Goal: Information Seeking & Learning: Learn about a topic

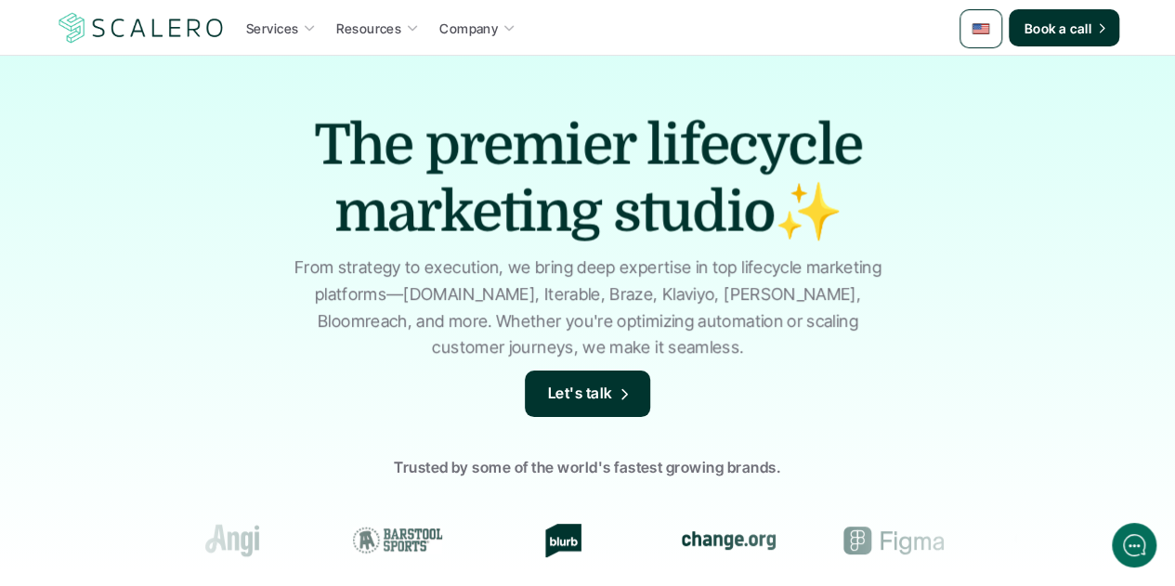
click at [983, 34] on img at bounding box center [980, 29] width 19 height 19
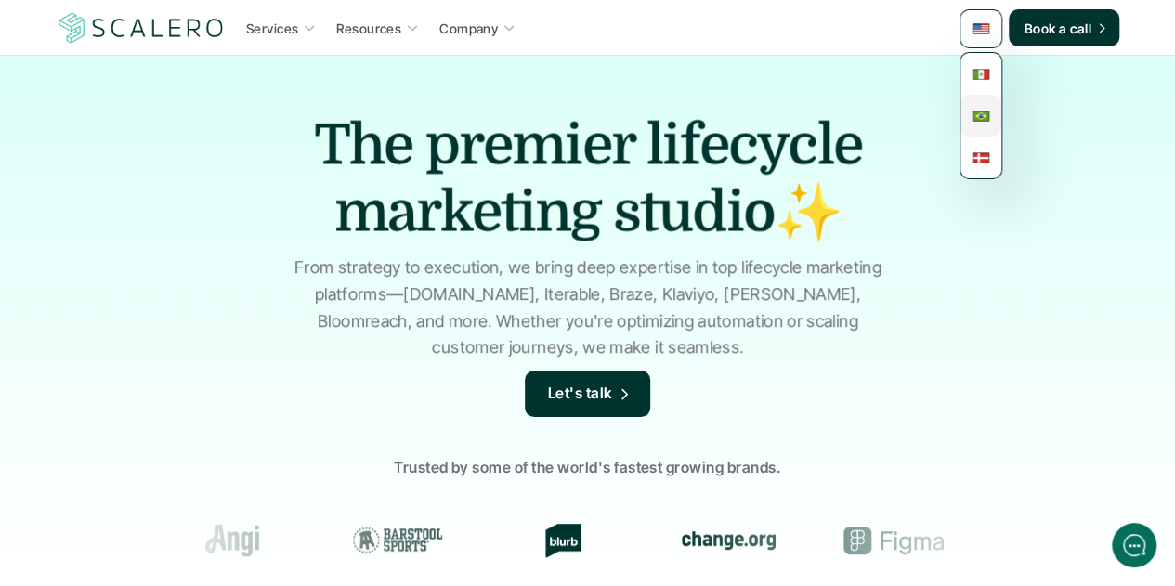
click at [985, 118] on img at bounding box center [980, 116] width 19 height 19
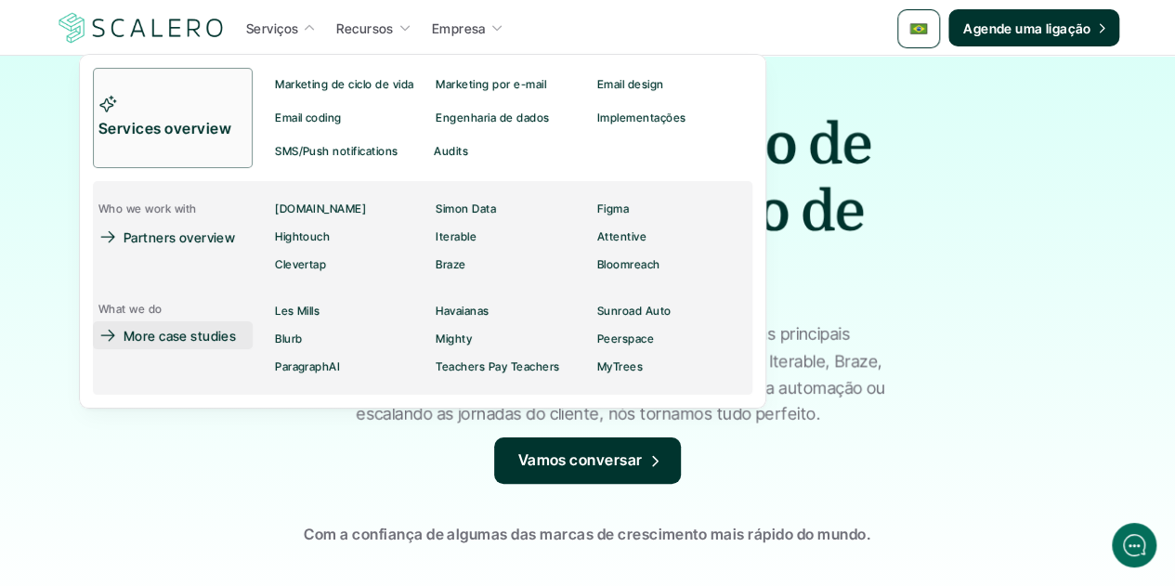
click at [171, 332] on p "More case studies" at bounding box center [180, 336] width 112 height 20
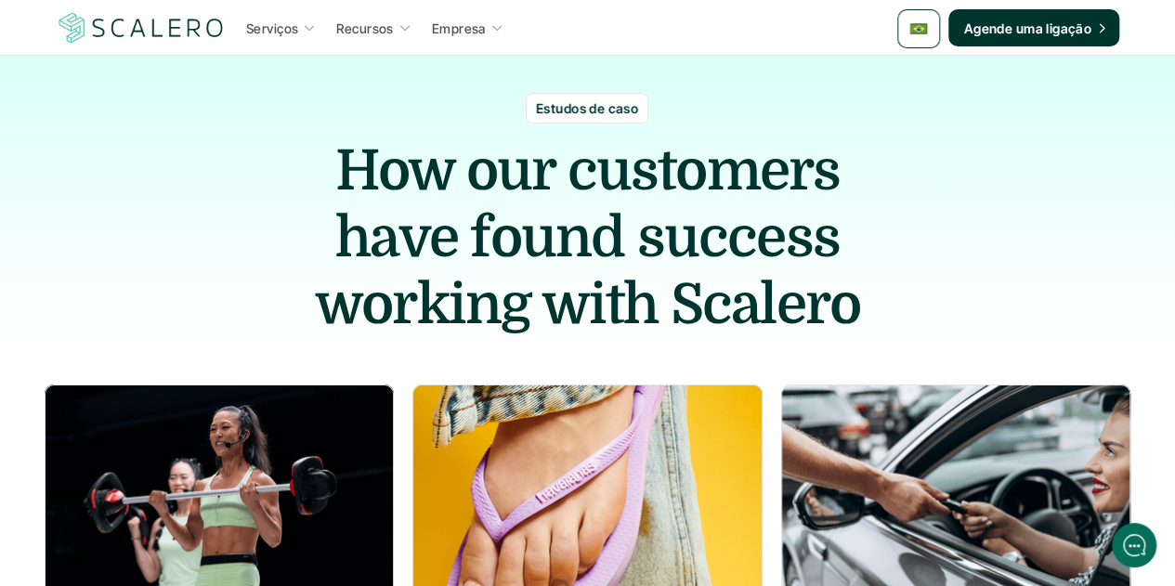
click at [570, 111] on p "Estudos de caso" at bounding box center [587, 108] width 102 height 20
click at [570, 112] on p "Estudos de caso" at bounding box center [587, 108] width 102 height 20
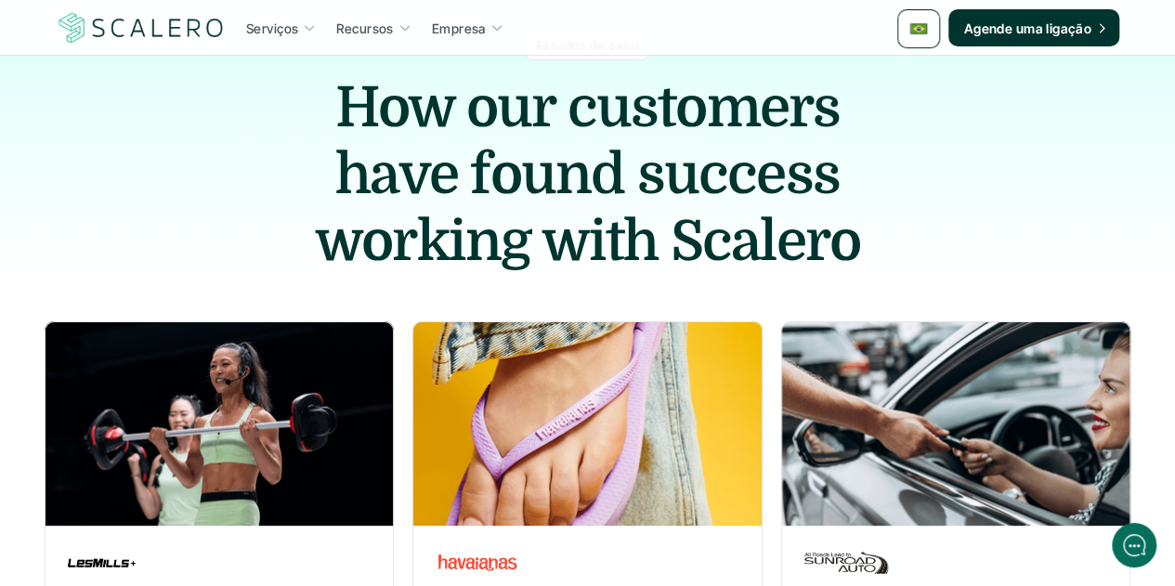
scroll to position [93, 0]
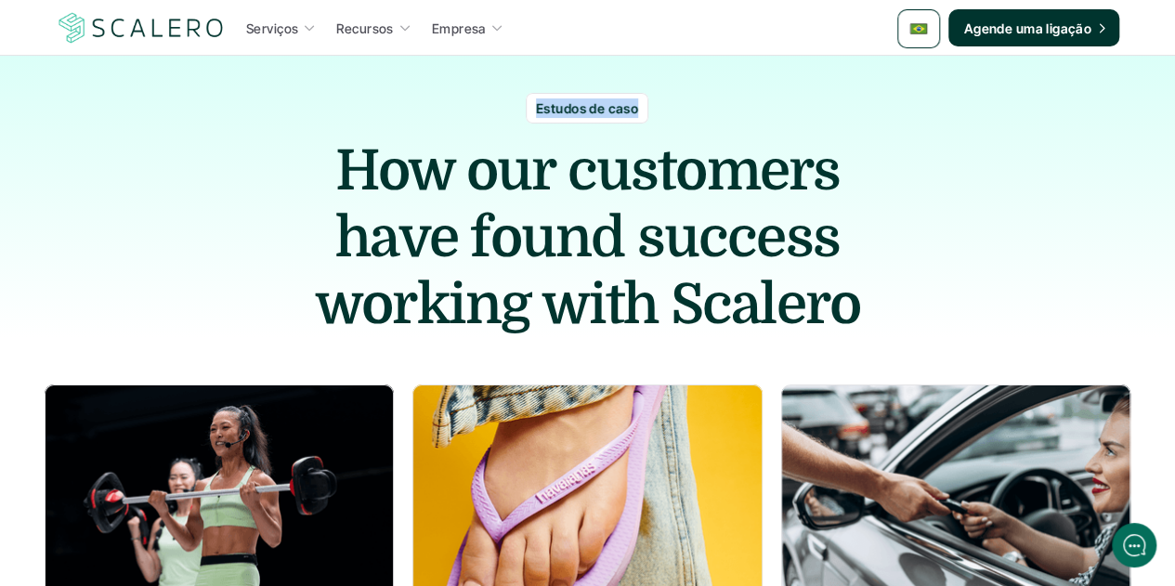
drag, startPoint x: 632, startPoint y: 109, endPoint x: 519, endPoint y: 107, distance: 113.3
click at [519, 107] on div "Estudos de caso How our customers have found success working with Scalero" at bounding box center [587, 197] width 1175 height 282
copy p "Estudos de caso"
click at [837, 307] on h1 "How our customers have found success working with Scalero" at bounding box center [588, 237] width 604 height 201
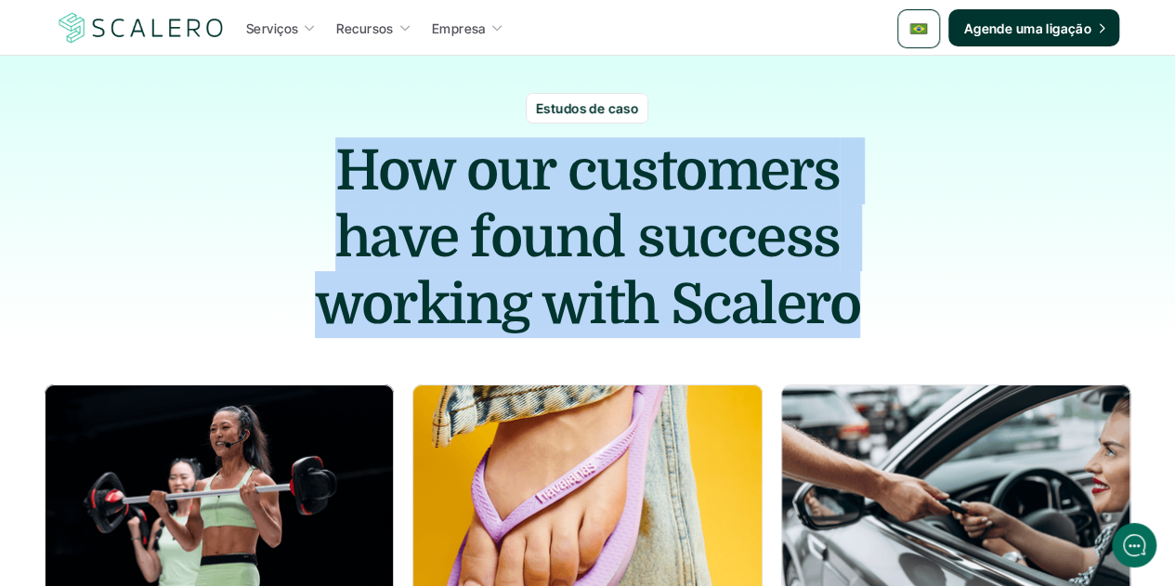
drag, startPoint x: 856, startPoint y: 311, endPoint x: 310, endPoint y: 168, distance: 564.5
click at [310, 168] on h1 "How our customers have found success working with Scalero" at bounding box center [588, 237] width 604 height 201
copy h1 "How our customers have found success working with Scalero"
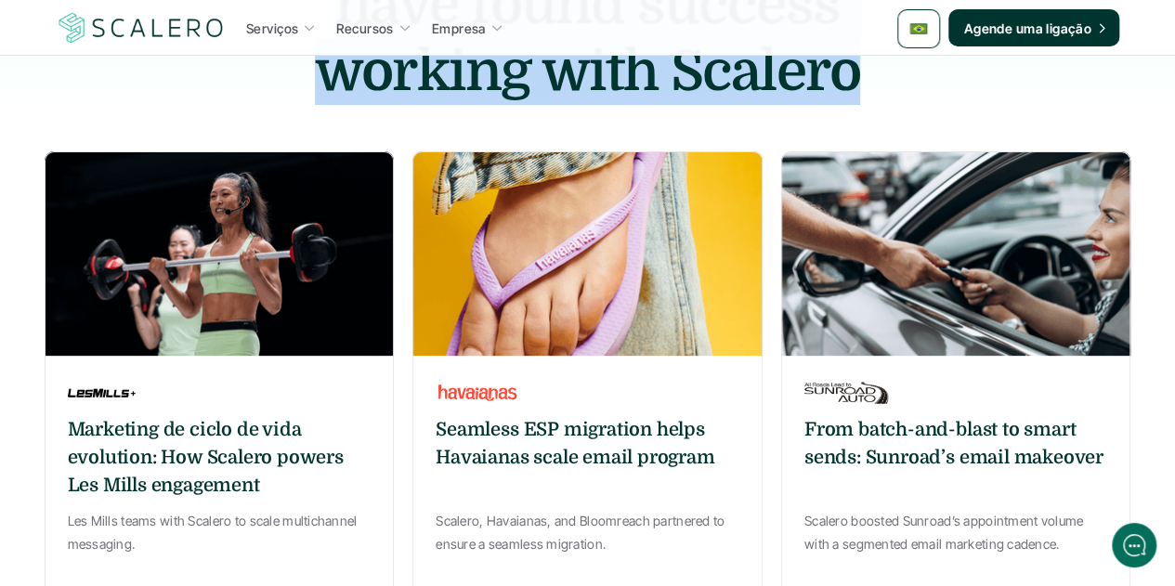
scroll to position [557, 0]
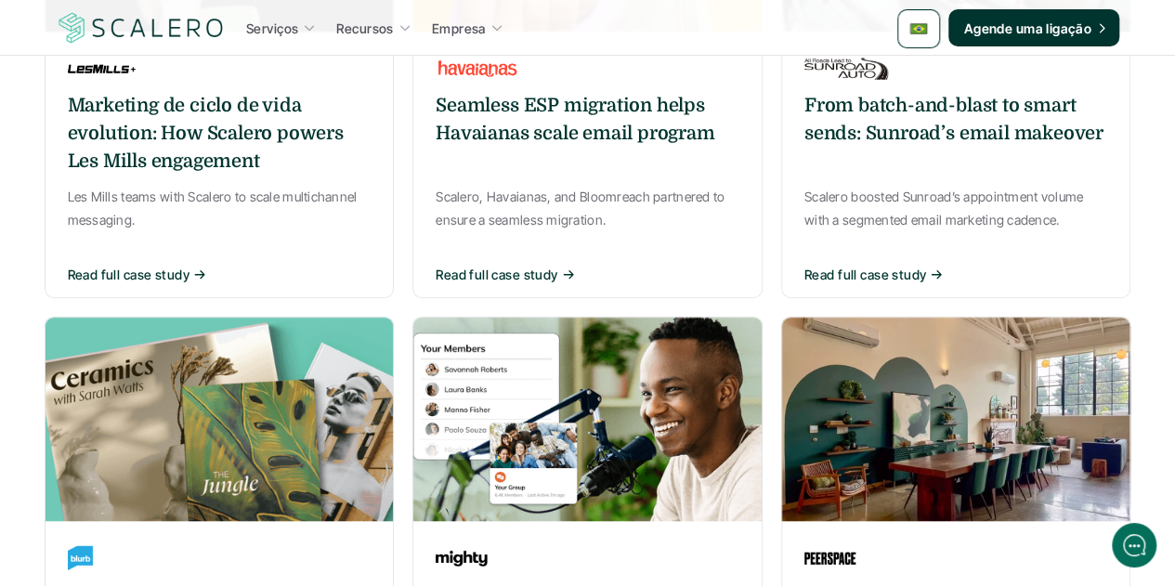
click at [269, 131] on h6 "Marketing de ciclo de vida evolution: How Scalero powers Les Mills engagement" at bounding box center [220, 134] width 304 height 84
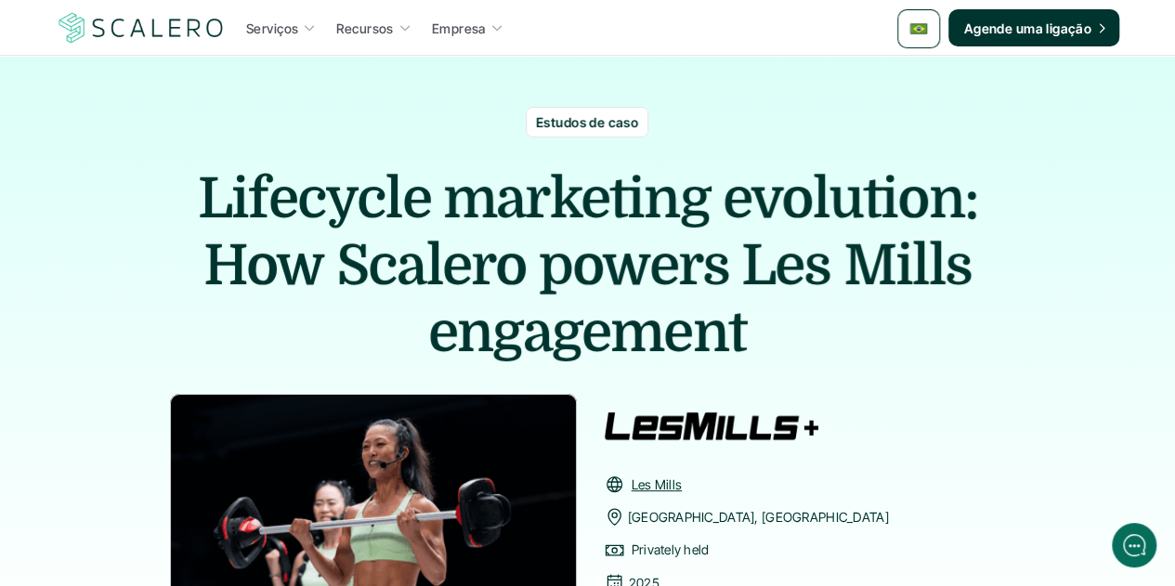
click at [440, 186] on h1 "Lifecycle marketing evolution: How Scalero powers Les Mills engagement" at bounding box center [588, 265] width 836 height 201
click at [910, 22] on img at bounding box center [918, 29] width 19 height 19
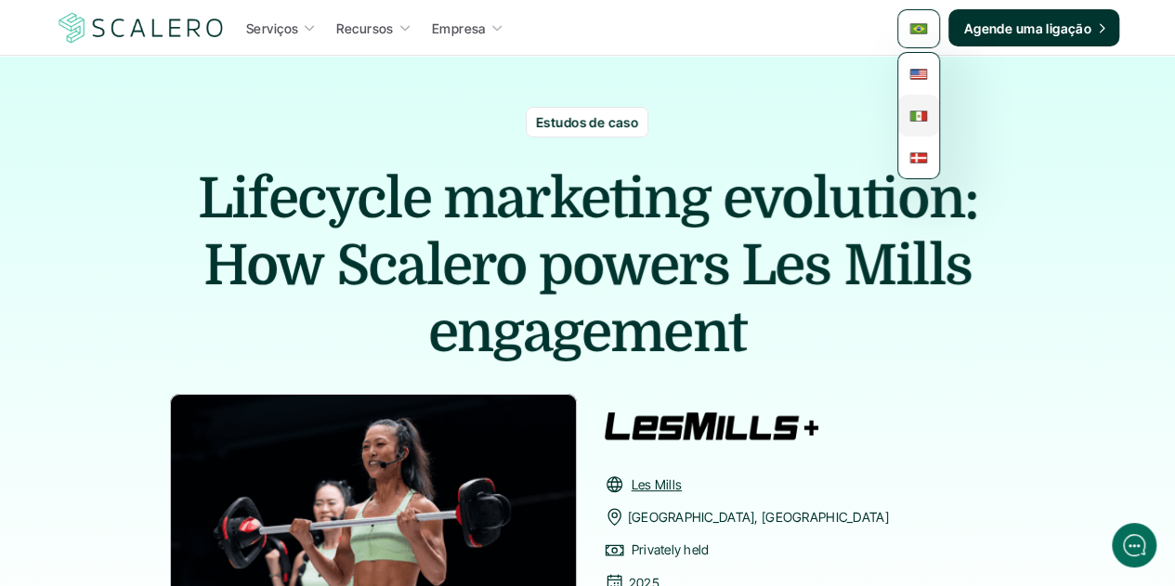
click at [922, 108] on img at bounding box center [918, 116] width 19 height 19
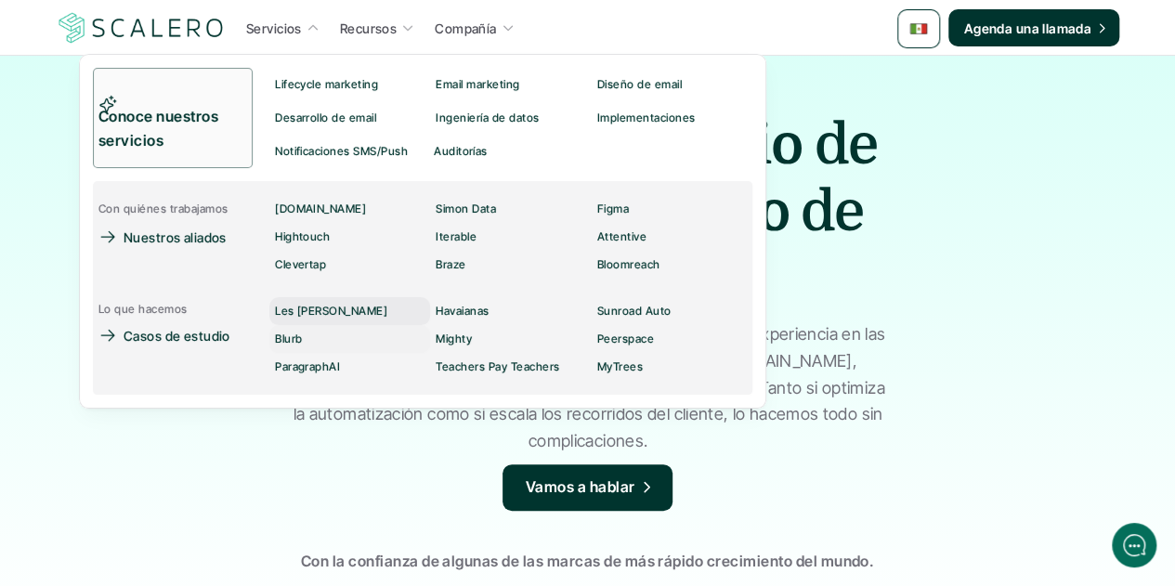
click at [304, 315] on p "[PERSON_NAME]" at bounding box center [331, 311] width 112 height 13
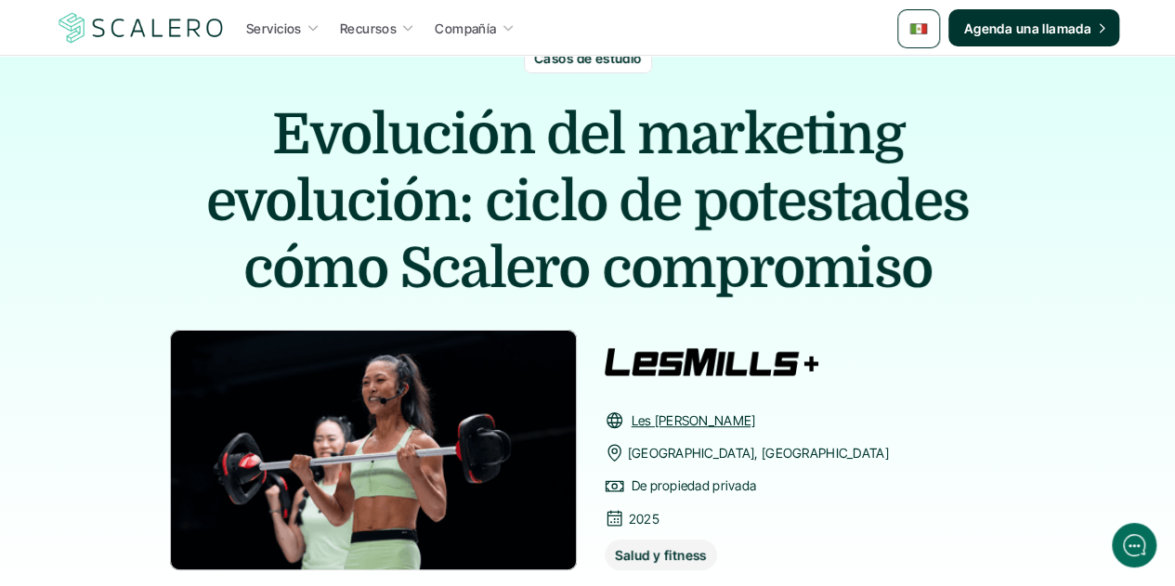
scroll to position [93, 0]
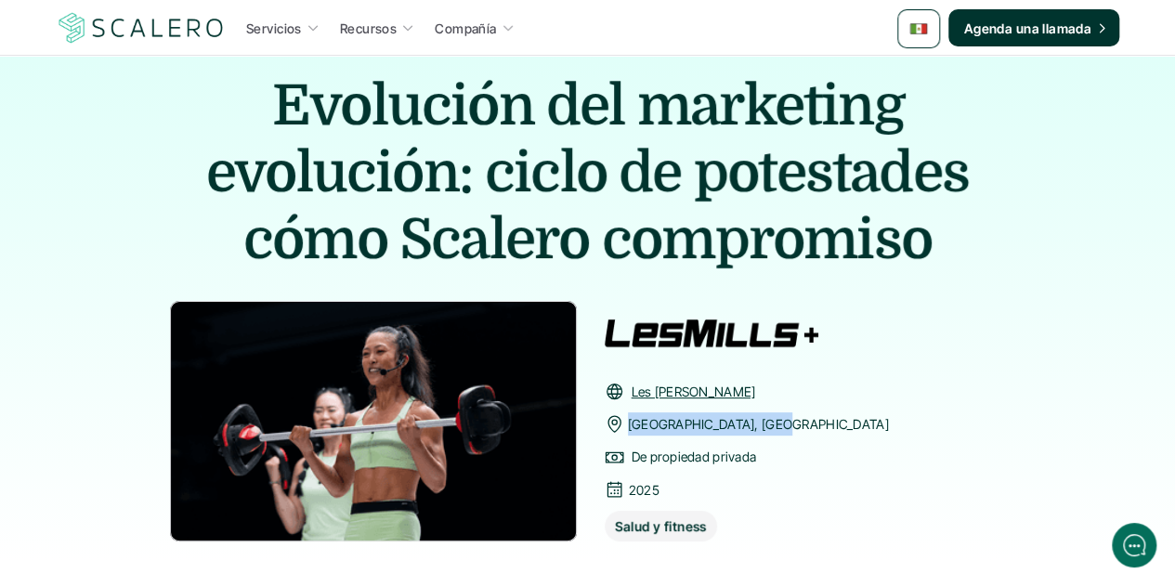
drag, startPoint x: 771, startPoint y: 425, endPoint x: 626, endPoint y: 424, distance: 144.9
click at [626, 424] on div "Auckland, Nueva Zelanda" at bounding box center [747, 423] width 284 height 23
copy p "Auckland, Nueva Zelanda"
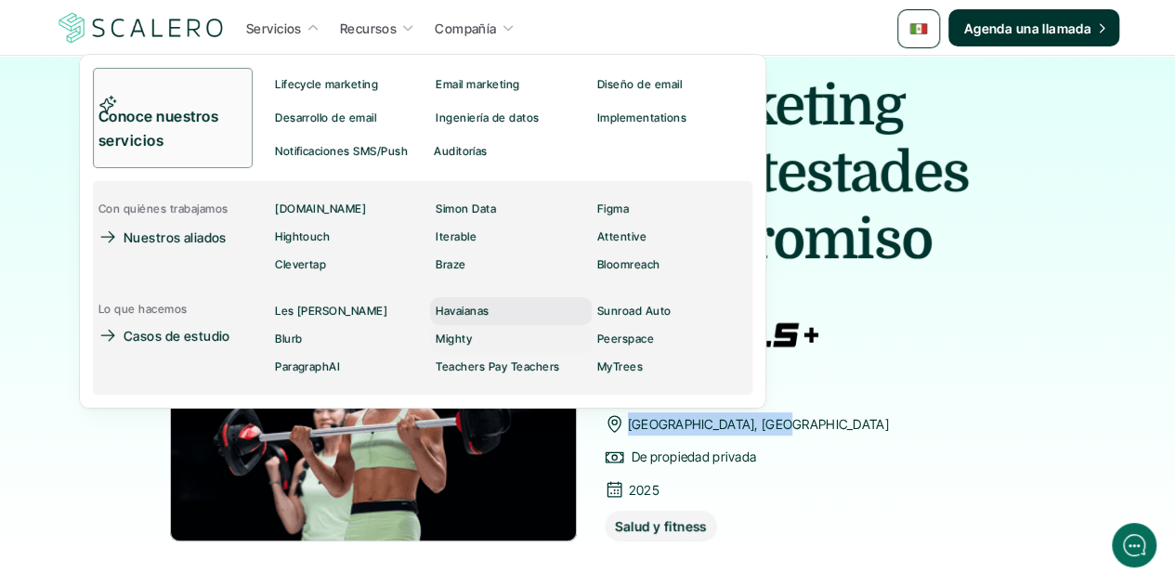
click at [459, 311] on p "Havaianas" at bounding box center [462, 311] width 53 height 13
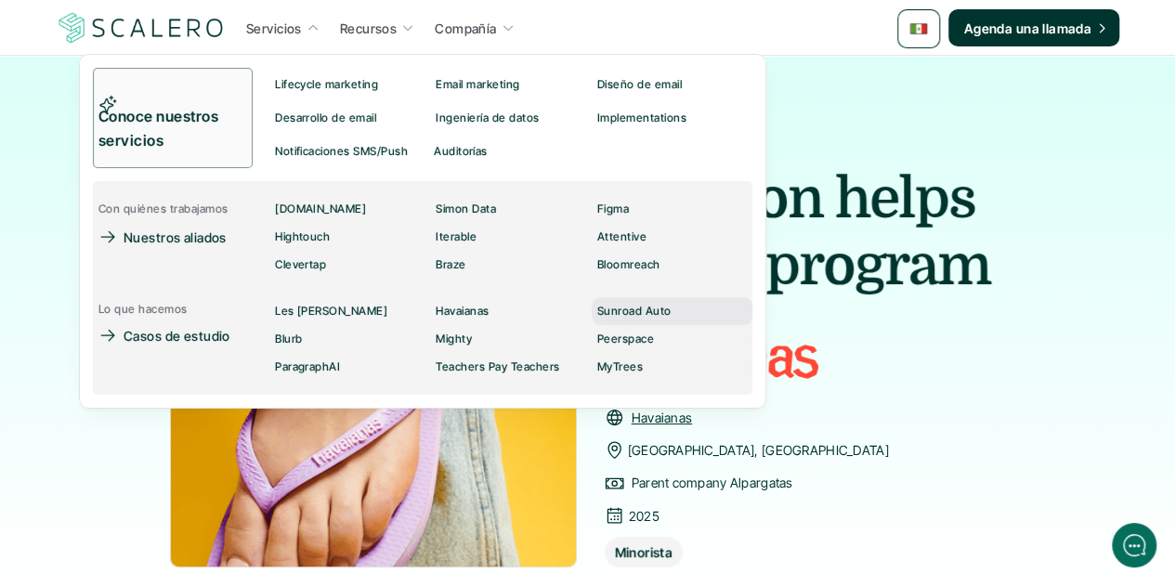
click at [618, 315] on p "Sunroad Auto" at bounding box center [634, 311] width 74 height 13
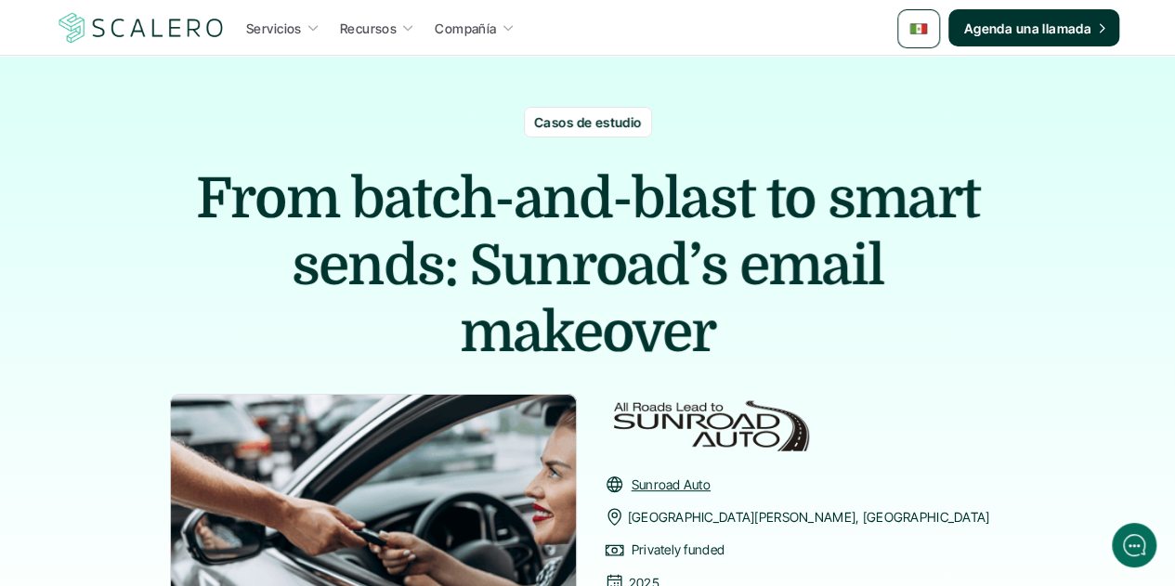
click at [906, 27] on div at bounding box center [918, 28] width 43 height 39
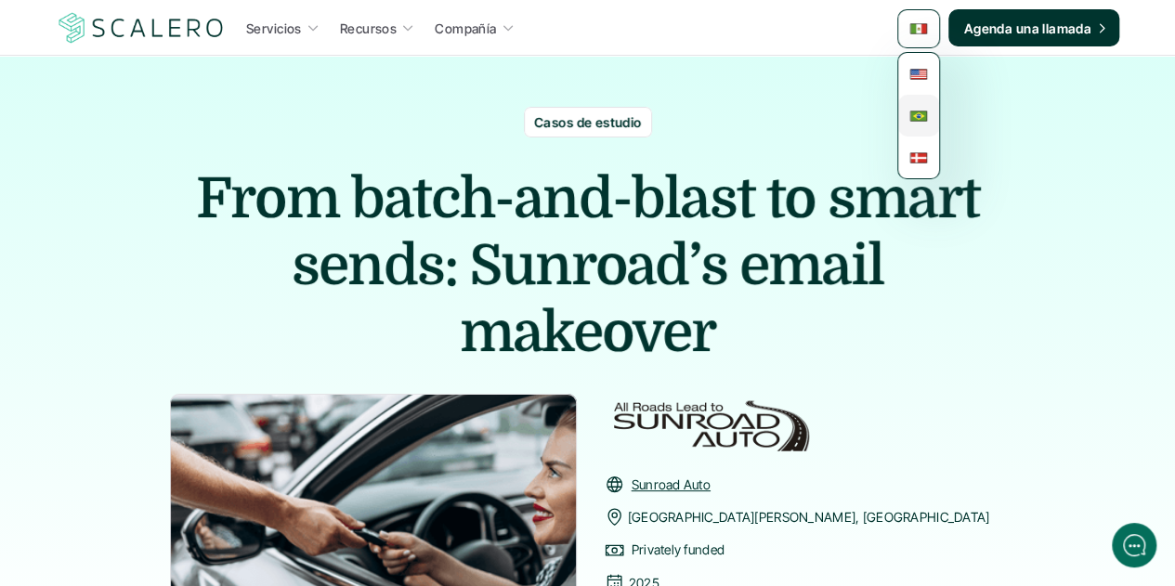
click at [927, 112] on img at bounding box center [918, 116] width 19 height 19
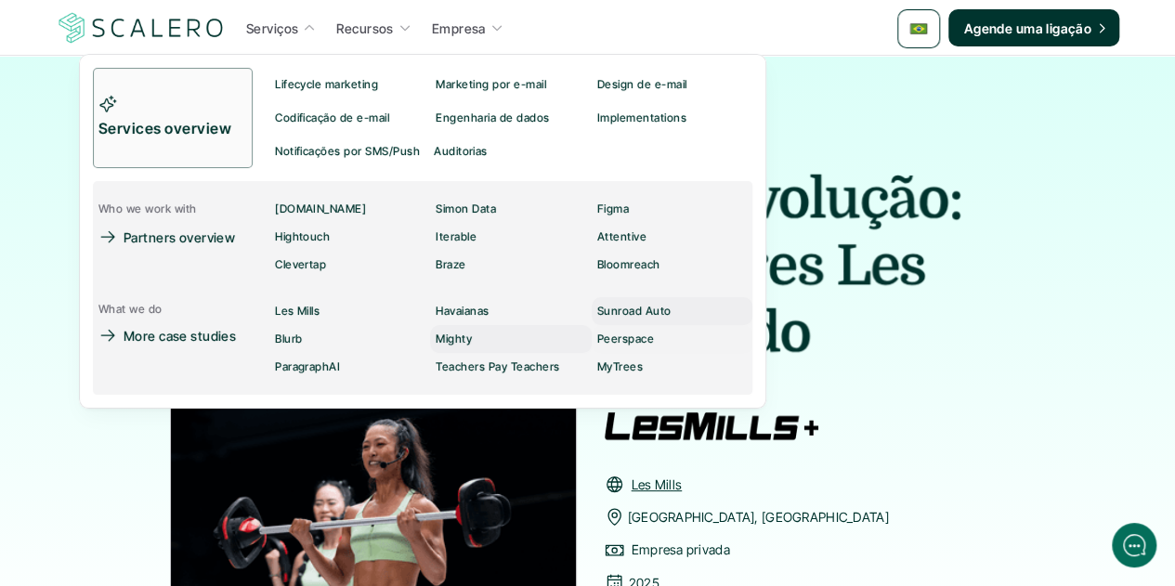
click at [620, 319] on div "Sunroad Auto" at bounding box center [639, 311] width 85 height 22
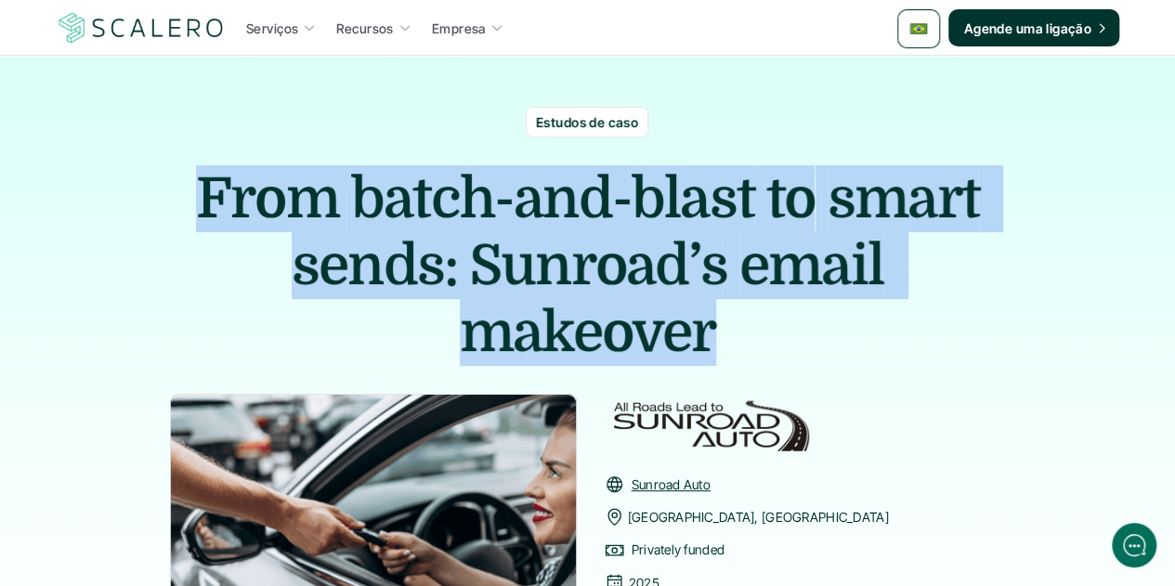
drag, startPoint x: 711, startPoint y: 332, endPoint x: 201, endPoint y: 202, distance: 527.3
click at [201, 202] on h1 "From batch-and-blast to smart sends: Sunroad’s email makeover" at bounding box center [588, 265] width 836 height 201
copy h1 "From batch-and-blast to smart sends: Sunroad’s email makeover"
